Goal: Task Accomplishment & Management: Use online tool/utility

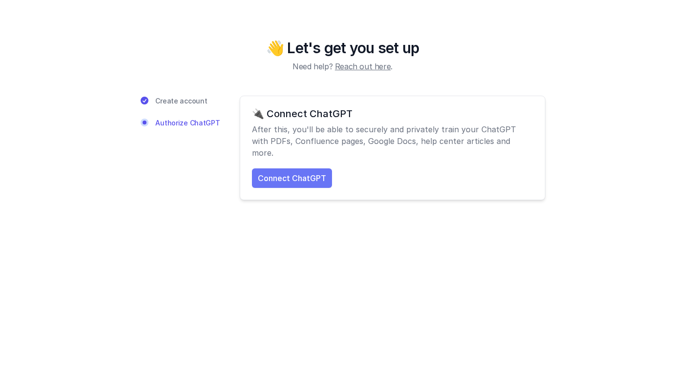
click at [311, 168] on link "Connect ChatGPT" at bounding box center [292, 178] width 80 height 20
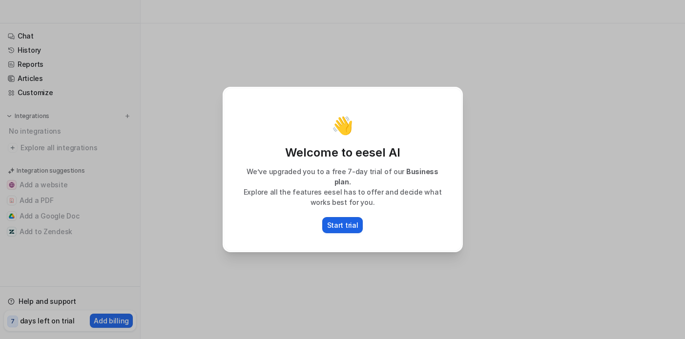
click at [355, 223] on p "Start trial" at bounding box center [342, 225] width 31 height 10
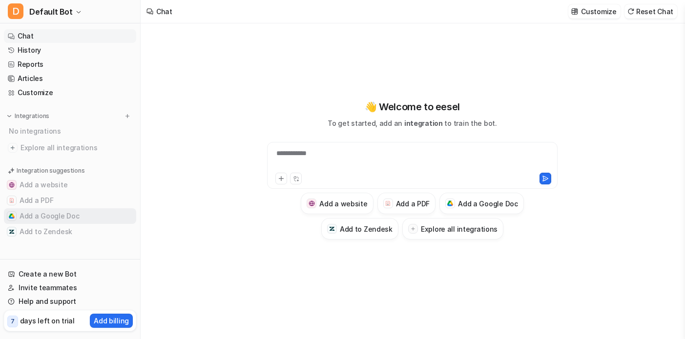
click at [82, 217] on button "Add a Google Doc" at bounding box center [70, 216] width 132 height 16
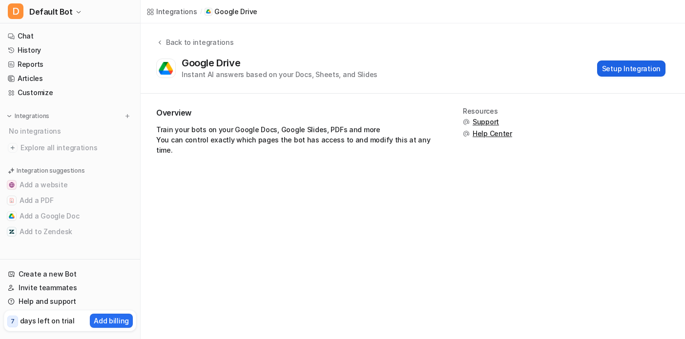
click at [651, 69] on button "Setup Integration" at bounding box center [631, 69] width 68 height 16
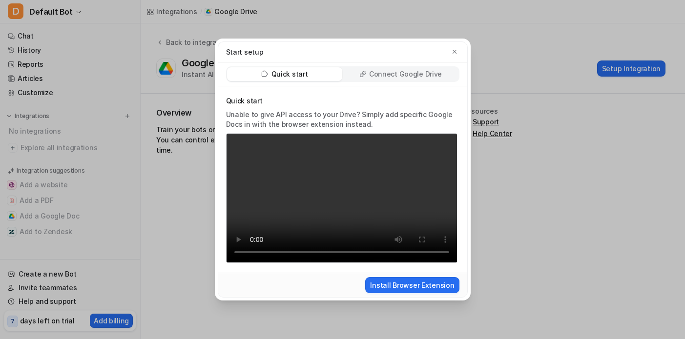
click at [405, 73] on p "Connect Google Drive" at bounding box center [405, 74] width 73 height 10
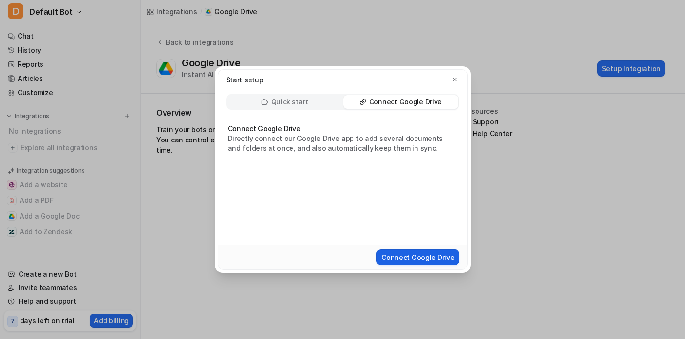
click at [434, 253] on button "Connect Google Drive" at bounding box center [417, 257] width 82 height 16
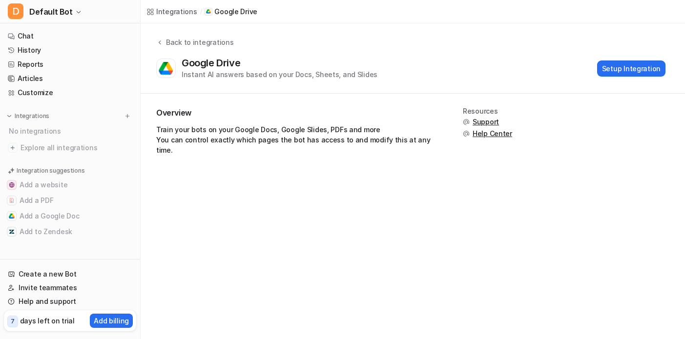
click at [625, 78] on div "Google Drive Instant AI answers based on your Docs, Sheets, and Slides Setup In…" at bounding box center [410, 68] width 509 height 22
click at [630, 72] on button "Setup Integration" at bounding box center [631, 69] width 68 height 16
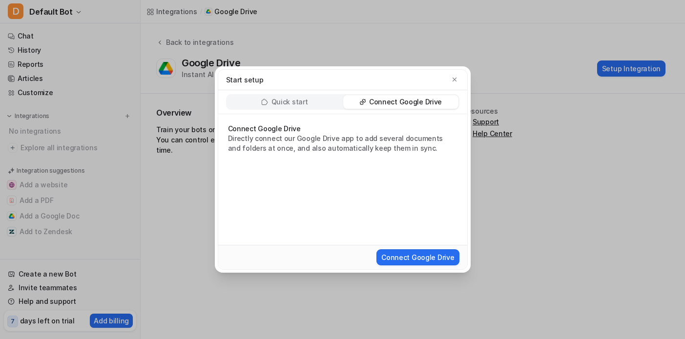
click at [311, 103] on div "Quick start" at bounding box center [284, 102] width 115 height 14
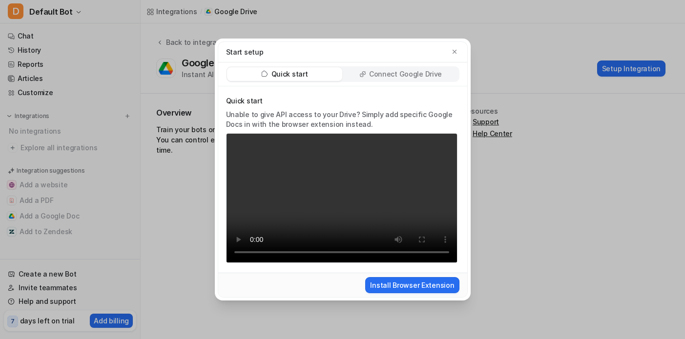
click at [394, 73] on p "Connect Google Drive" at bounding box center [405, 74] width 73 height 10
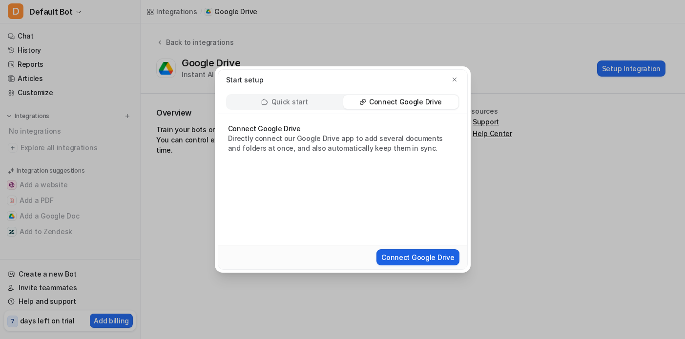
click at [412, 259] on button "Connect Google Drive" at bounding box center [417, 257] width 82 height 16
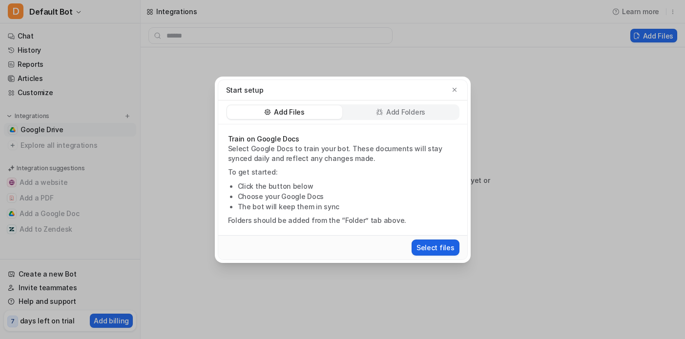
click at [425, 242] on button "Select files" at bounding box center [435, 248] width 48 height 16
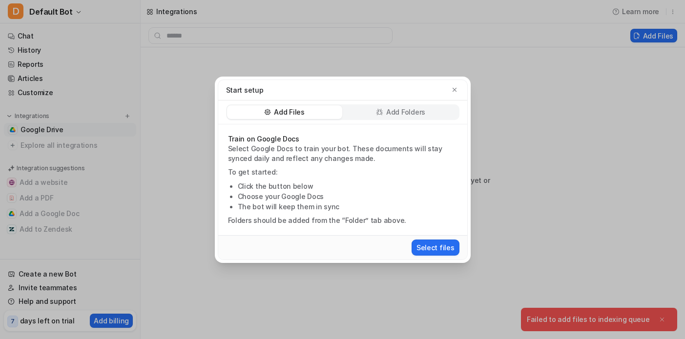
click at [398, 116] on p "Add Folders" at bounding box center [405, 112] width 39 height 10
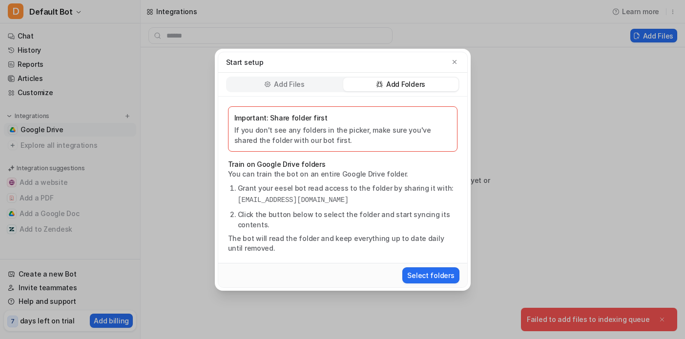
click at [322, 87] on div "Add Files" at bounding box center [284, 85] width 115 height 14
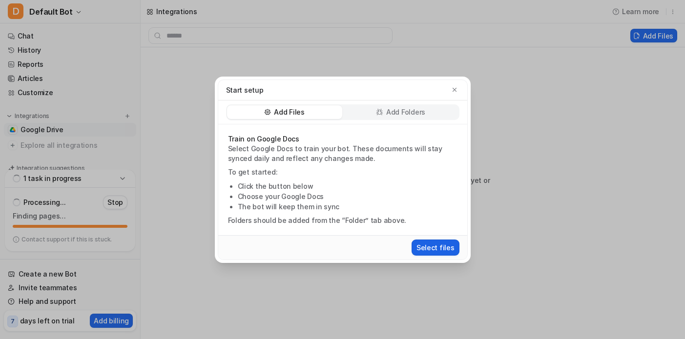
click at [452, 251] on button "Select files" at bounding box center [435, 248] width 48 height 16
click at [431, 250] on button "Select files" at bounding box center [435, 248] width 48 height 16
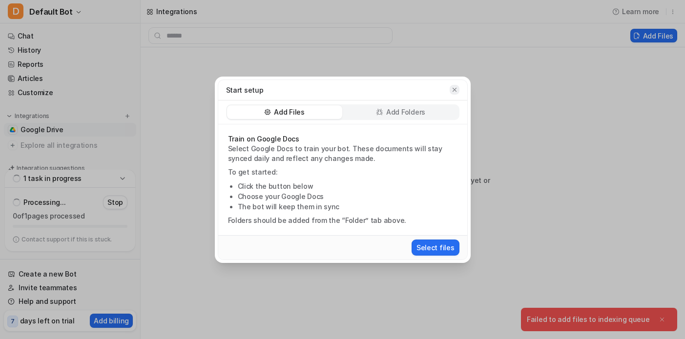
click at [452, 88] on icon "button" at bounding box center [454, 89] width 7 height 7
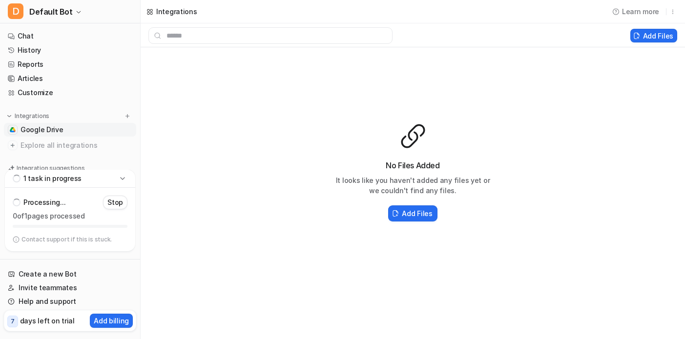
click at [87, 215] on p "0 of 1 pages processed" at bounding box center [70, 216] width 115 height 10
click at [124, 176] on icon at bounding box center [123, 179] width 10 height 10
click at [78, 245] on p "1 task in progress" at bounding box center [52, 242] width 58 height 10
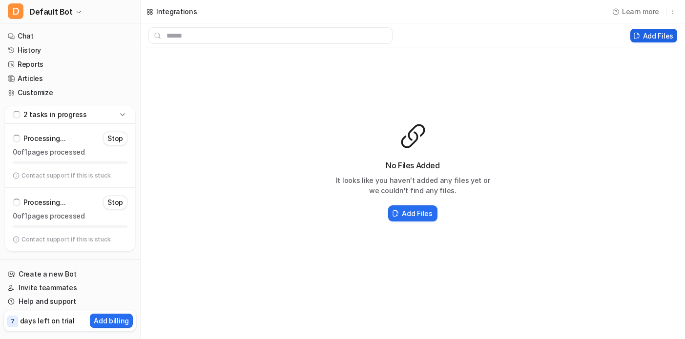
click at [668, 36] on button "Add Files" at bounding box center [653, 36] width 47 height 14
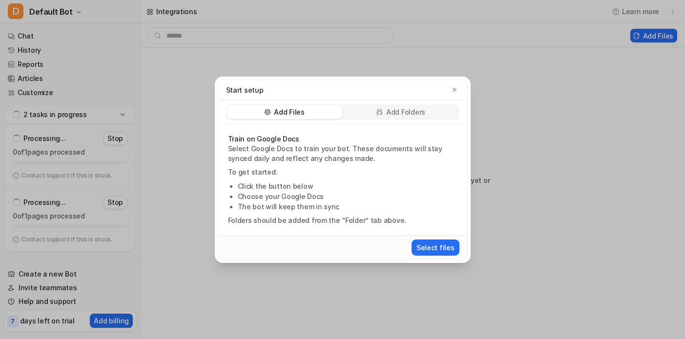
click at [371, 111] on div "Add Folders" at bounding box center [400, 112] width 115 height 14
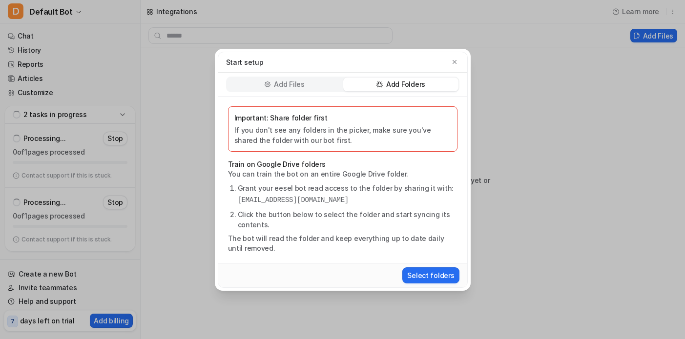
click at [291, 78] on div "Add Files" at bounding box center [284, 85] width 115 height 14
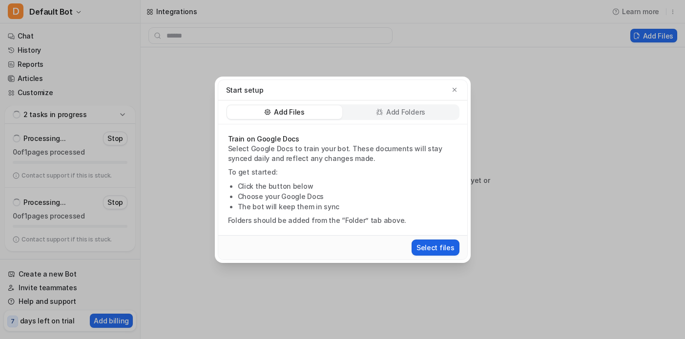
click at [445, 248] on button "Select files" at bounding box center [435, 248] width 48 height 16
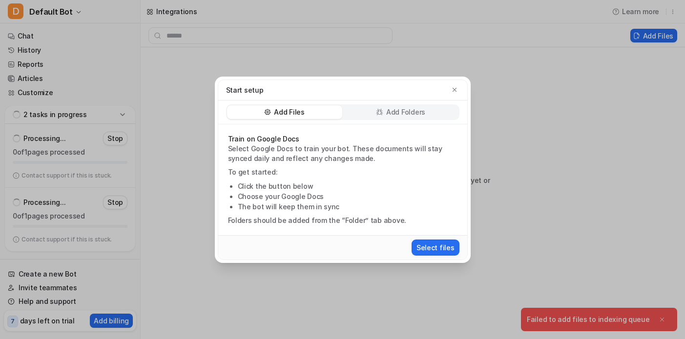
click at [456, 84] on div "Start setup" at bounding box center [342, 90] width 249 height 20
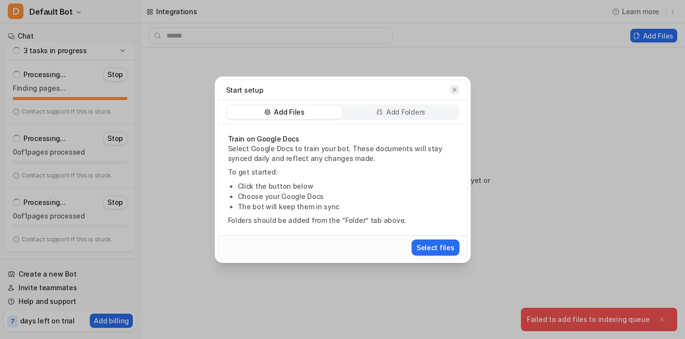
click at [455, 86] on icon "button" at bounding box center [454, 89] width 7 height 7
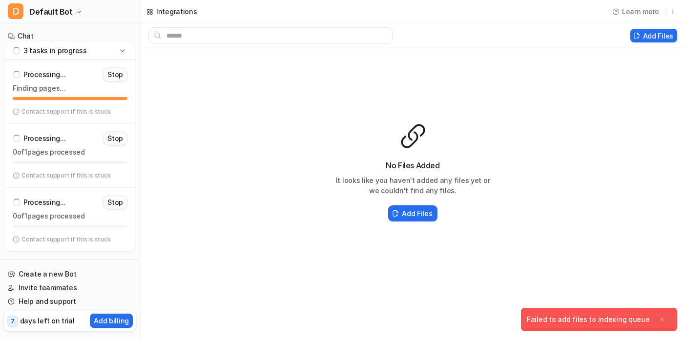
click at [114, 134] on p "Stop" at bounding box center [115, 139] width 16 height 10
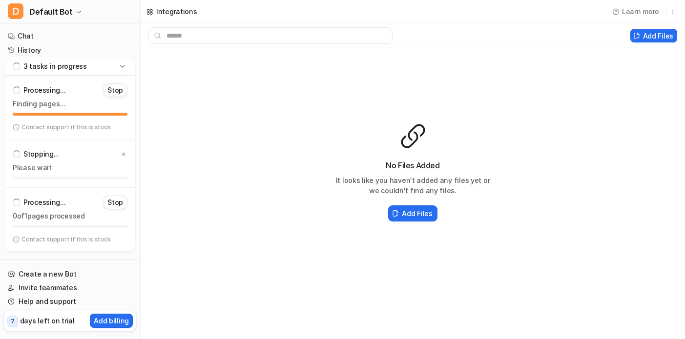
click at [108, 88] on p "Stop" at bounding box center [115, 90] width 16 height 10
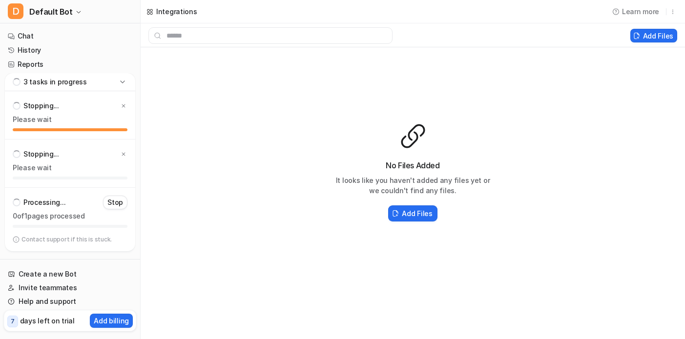
click at [94, 236] on p "Contact support if this is stuck." at bounding box center [66, 240] width 90 height 8
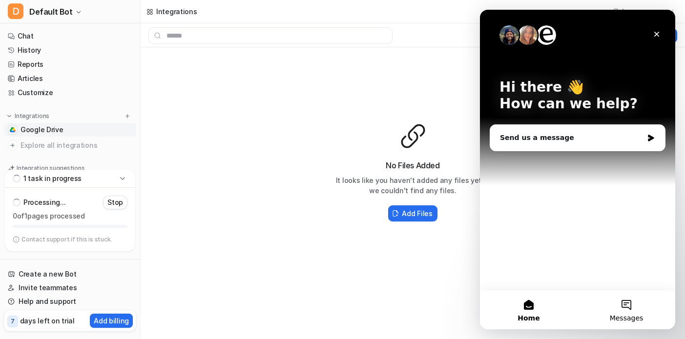
click at [626, 313] on button "Messages" at bounding box center [626, 309] width 98 height 39
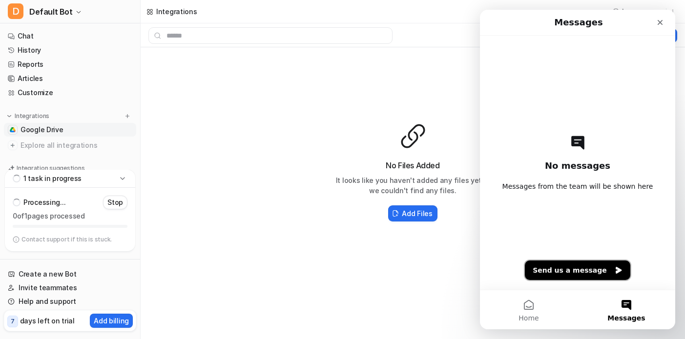
click at [589, 269] on button "Send us a message" at bounding box center [577, 271] width 105 height 20
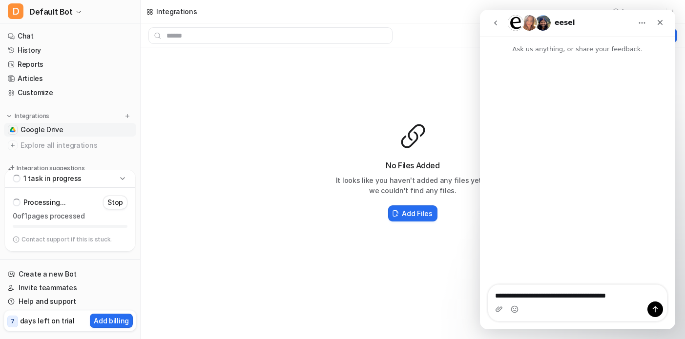
type textarea "**********"
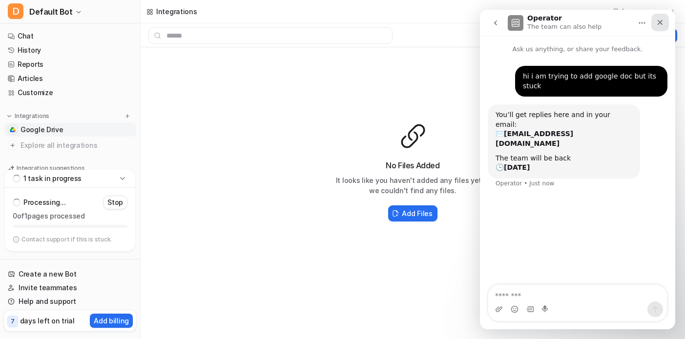
click at [661, 22] on icon "Close" at bounding box center [660, 23] width 8 height 8
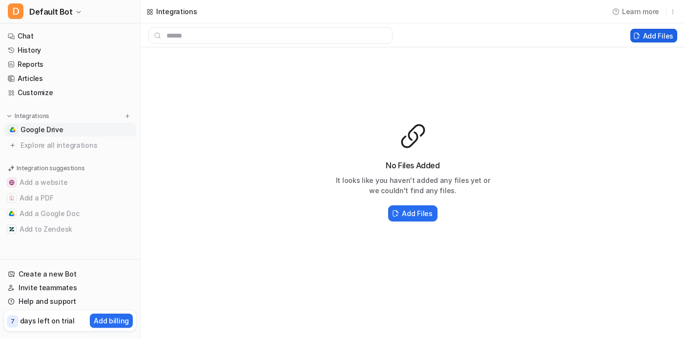
click at [646, 36] on button "Add Files" at bounding box center [653, 36] width 47 height 14
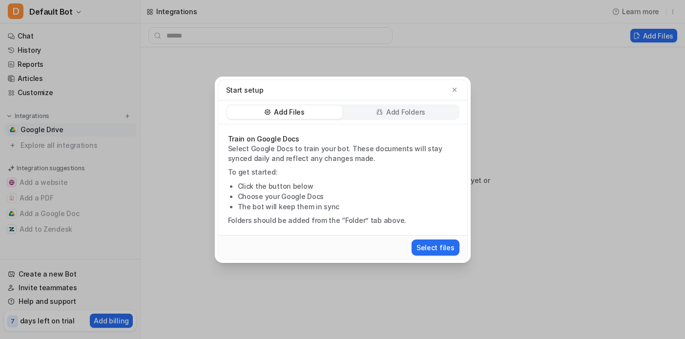
click at [415, 235] on div "Select files" at bounding box center [342, 247] width 249 height 24
click at [420, 237] on div "Select files" at bounding box center [342, 247] width 249 height 24
click at [431, 251] on button "Select files" at bounding box center [435, 248] width 48 height 16
click at [452, 82] on div "Start setup" at bounding box center [342, 90] width 249 height 20
click at [455, 89] on icon "button" at bounding box center [454, 89] width 7 height 7
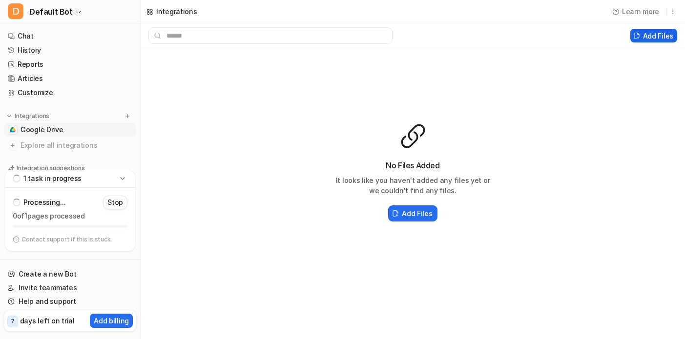
click at [660, 34] on button "Add Files" at bounding box center [653, 36] width 47 height 14
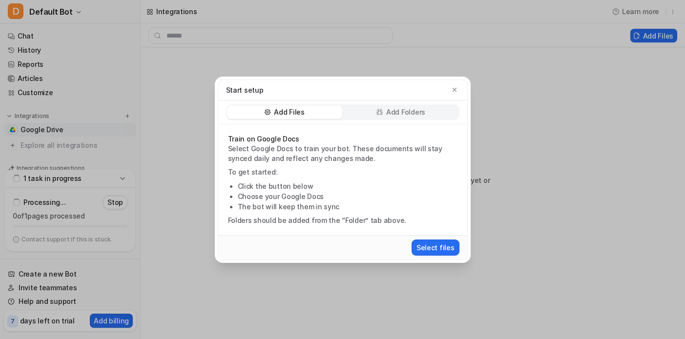
click at [446, 113] on div "Add Folders" at bounding box center [400, 112] width 115 height 14
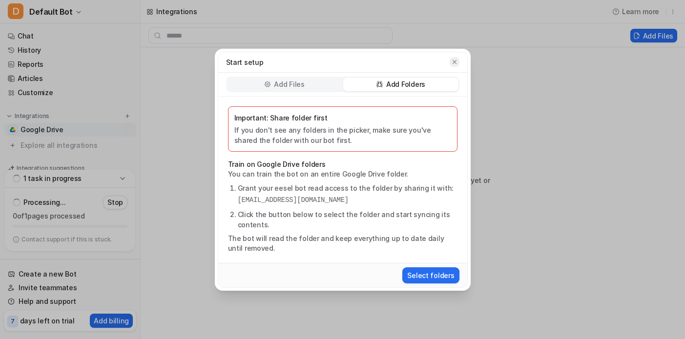
click at [459, 62] on button "button" at bounding box center [454, 62] width 10 height 10
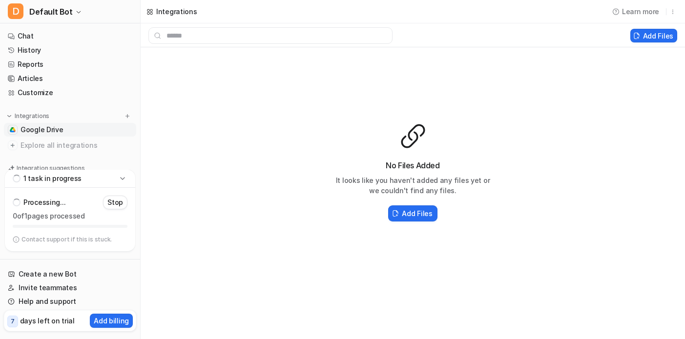
click at [41, 43] on ul "Chat History Reports Articles Customize" at bounding box center [70, 64] width 132 height 70
click at [41, 38] on link "Chat" at bounding box center [70, 36] width 132 height 14
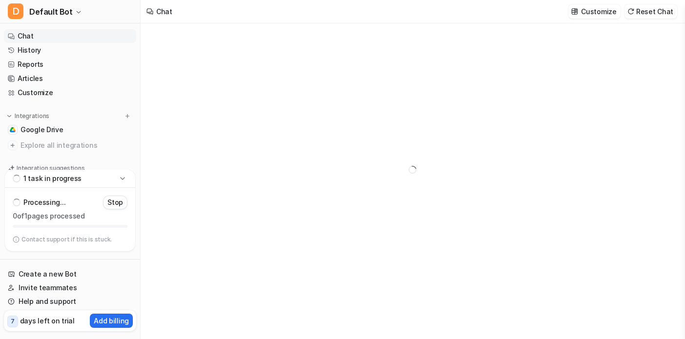
type textarea "**********"
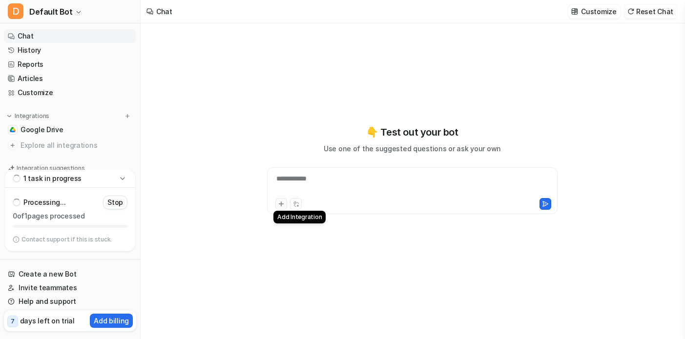
click at [282, 205] on icon at bounding box center [281, 204] width 7 height 7
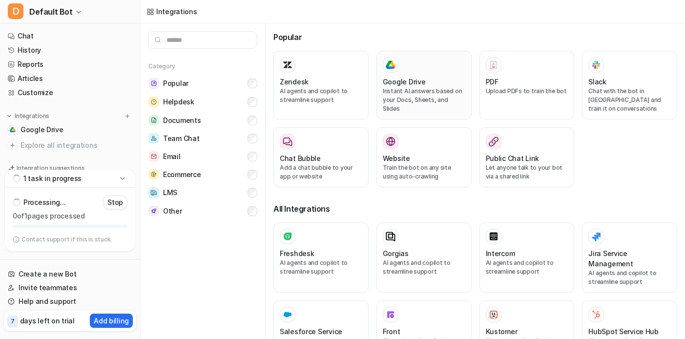
click at [430, 65] on div at bounding box center [424, 65] width 82 height 16
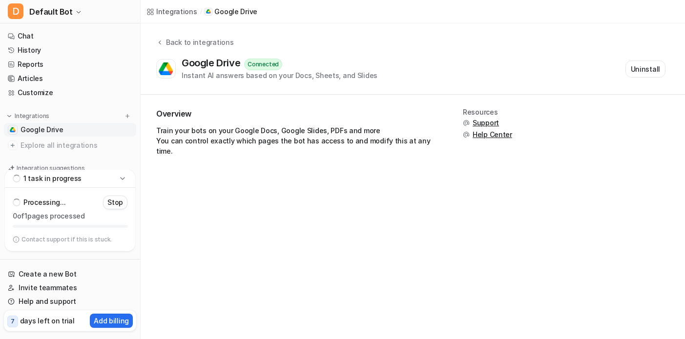
click at [494, 133] on span "Help Center" at bounding box center [492, 135] width 40 height 10
click at [79, 15] on button "D Default Bot" at bounding box center [70, 11] width 140 height 23
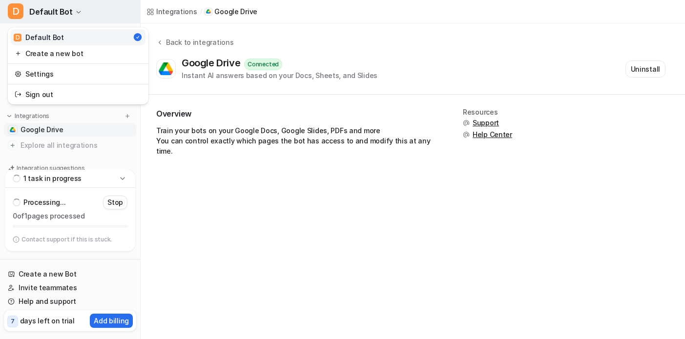
click at [80, 18] on button "D Default Bot" at bounding box center [70, 11] width 140 height 23
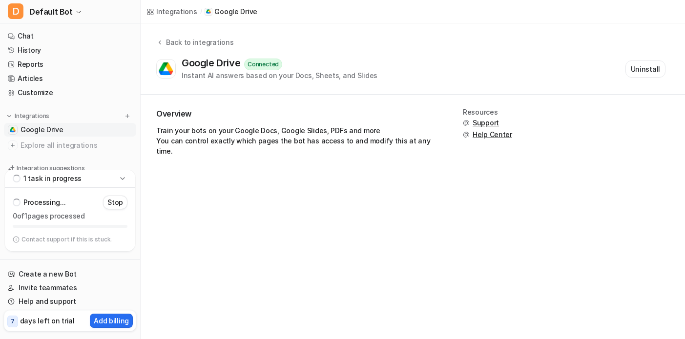
click at [184, 20] on div "Integrations / Google Drive" at bounding box center [202, 11] width 122 height 23
click at [184, 11] on div "Integrations" at bounding box center [176, 11] width 41 height 10
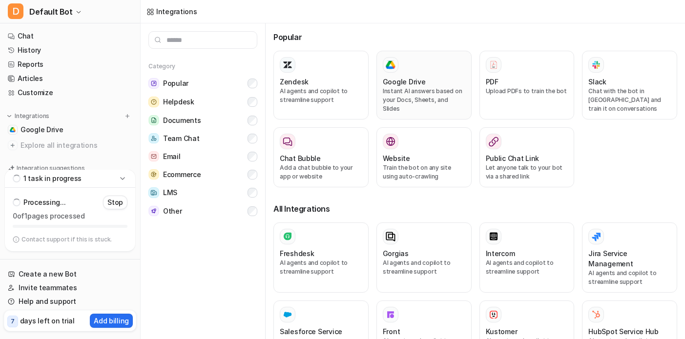
click at [393, 81] on h3 "Google Drive" at bounding box center [404, 82] width 43 height 10
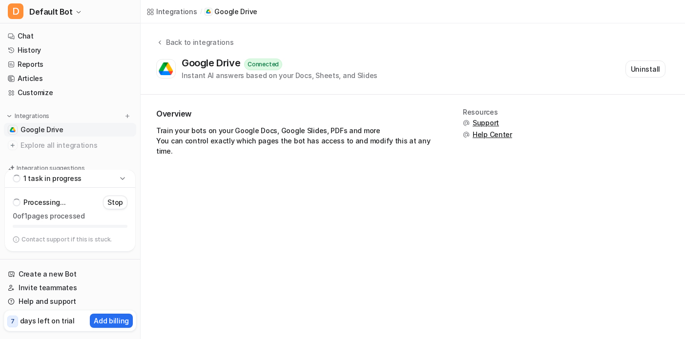
click at [320, 76] on div "Instant AI answers based on your Docs, Sheets, and Slides" at bounding box center [280, 75] width 196 height 10
click at [248, 70] on div "Connected" at bounding box center [263, 65] width 38 height 12
click at [203, 66] on div "Google Drive" at bounding box center [213, 63] width 62 height 12
click at [205, 60] on div "Google Drive" at bounding box center [213, 63] width 62 height 12
click at [655, 69] on button "Uninstall" at bounding box center [645, 69] width 40 height 17
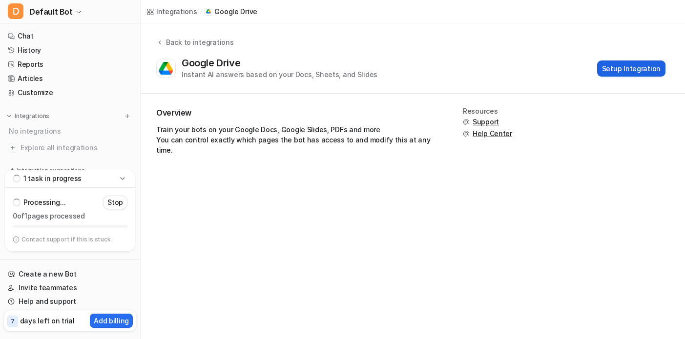
click at [611, 70] on button "Setup Integration" at bounding box center [631, 69] width 68 height 16
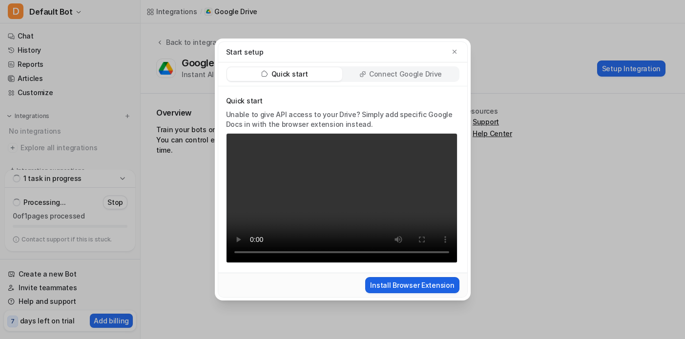
click at [417, 288] on button "Install Browser Extension" at bounding box center [412, 285] width 94 height 16
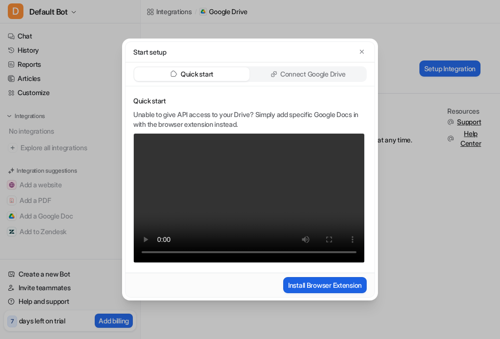
click at [317, 284] on button "Install Browser Extension" at bounding box center [324, 285] width 83 height 16
click at [319, 68] on div "Connect Google Drive" at bounding box center [307, 74] width 115 height 14
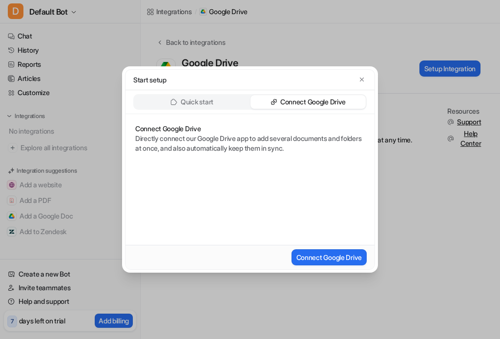
click at [317, 247] on div "Connect Google Drive" at bounding box center [249, 257] width 249 height 24
click at [317, 256] on button "Connect Google Drive" at bounding box center [328, 257] width 75 height 16
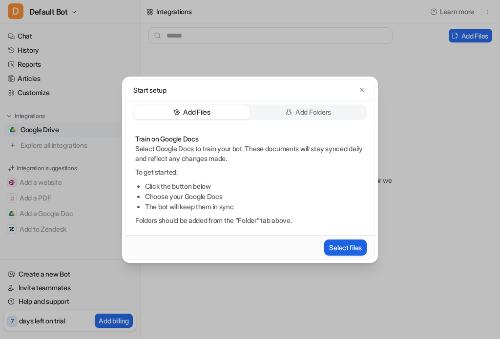
click at [351, 246] on button "Select files" at bounding box center [345, 248] width 42 height 16
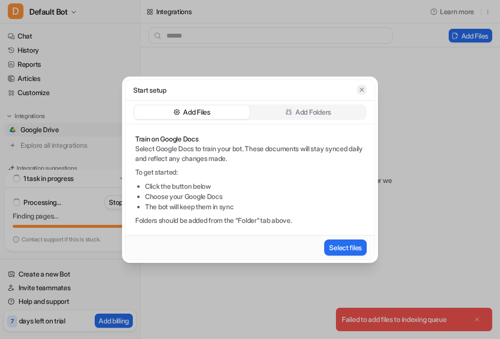
click at [358, 89] on icon "button" at bounding box center [361, 89] width 7 height 7
